Goal: Navigation & Orientation: Find specific page/section

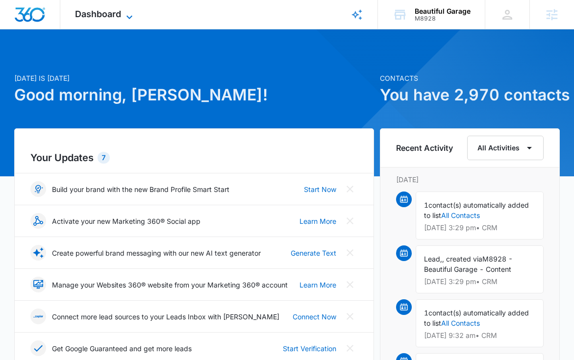
click at [110, 19] on span "Dashboard" at bounding box center [98, 14] width 46 height 10
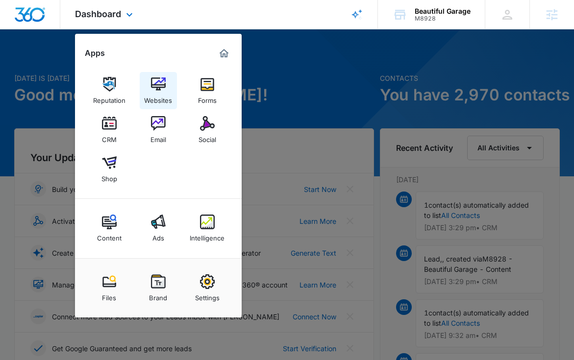
click at [163, 96] on div "Websites" at bounding box center [158, 98] width 28 height 13
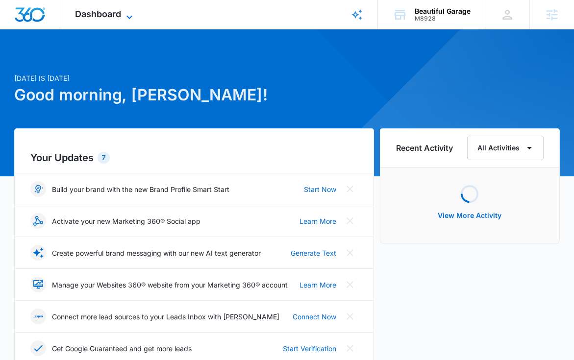
click at [85, 14] on span "Dashboard" at bounding box center [98, 14] width 46 height 10
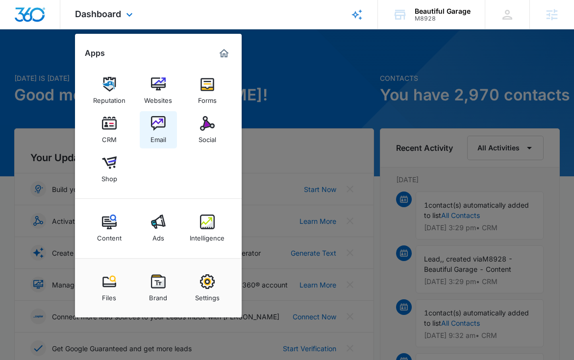
click at [151, 126] on img at bounding box center [158, 123] width 15 height 15
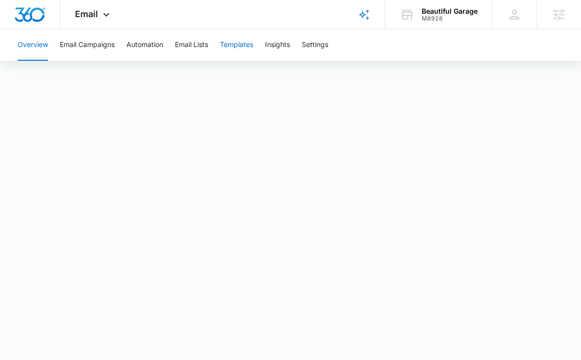
click at [253, 44] on button "Templates" at bounding box center [236, 44] width 33 height 31
click at [145, 44] on button "Automation" at bounding box center [144, 44] width 37 height 31
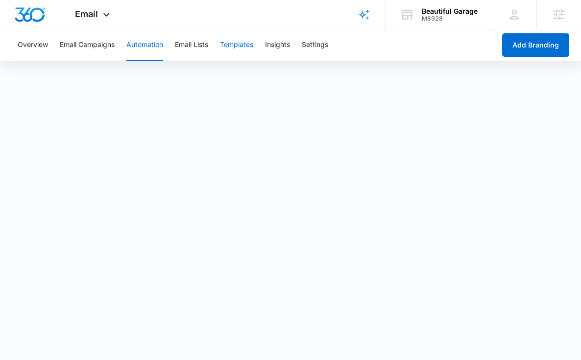
click at [232, 43] on button "Templates" at bounding box center [236, 44] width 33 height 31
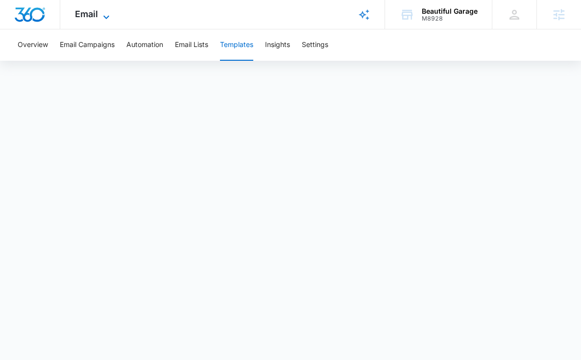
click at [90, 15] on span "Email" at bounding box center [86, 14] width 23 height 10
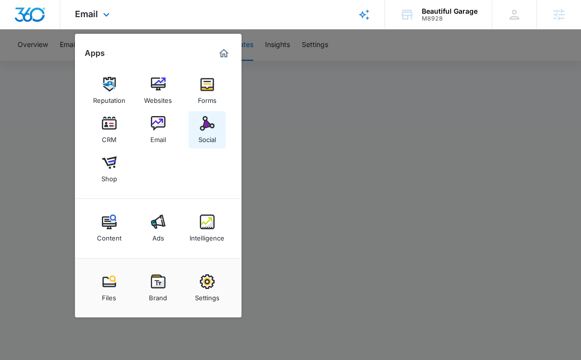
click at [208, 124] on img at bounding box center [207, 123] width 15 height 15
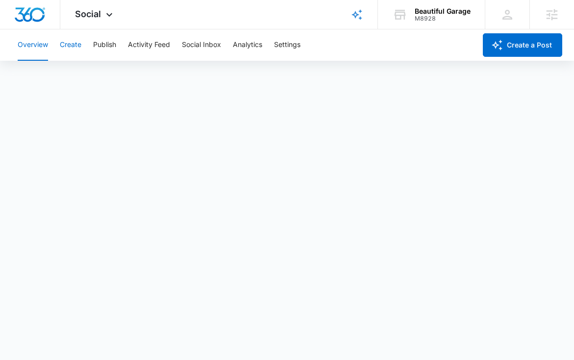
click at [78, 46] on button "Create" at bounding box center [71, 44] width 22 height 31
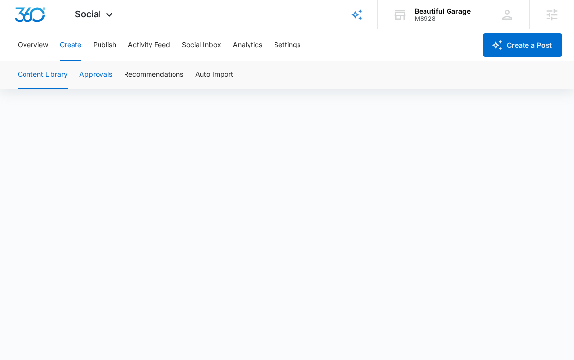
click at [88, 71] on button "Approvals" at bounding box center [95, 74] width 33 height 27
